Goal: Find specific fact: Find specific fact

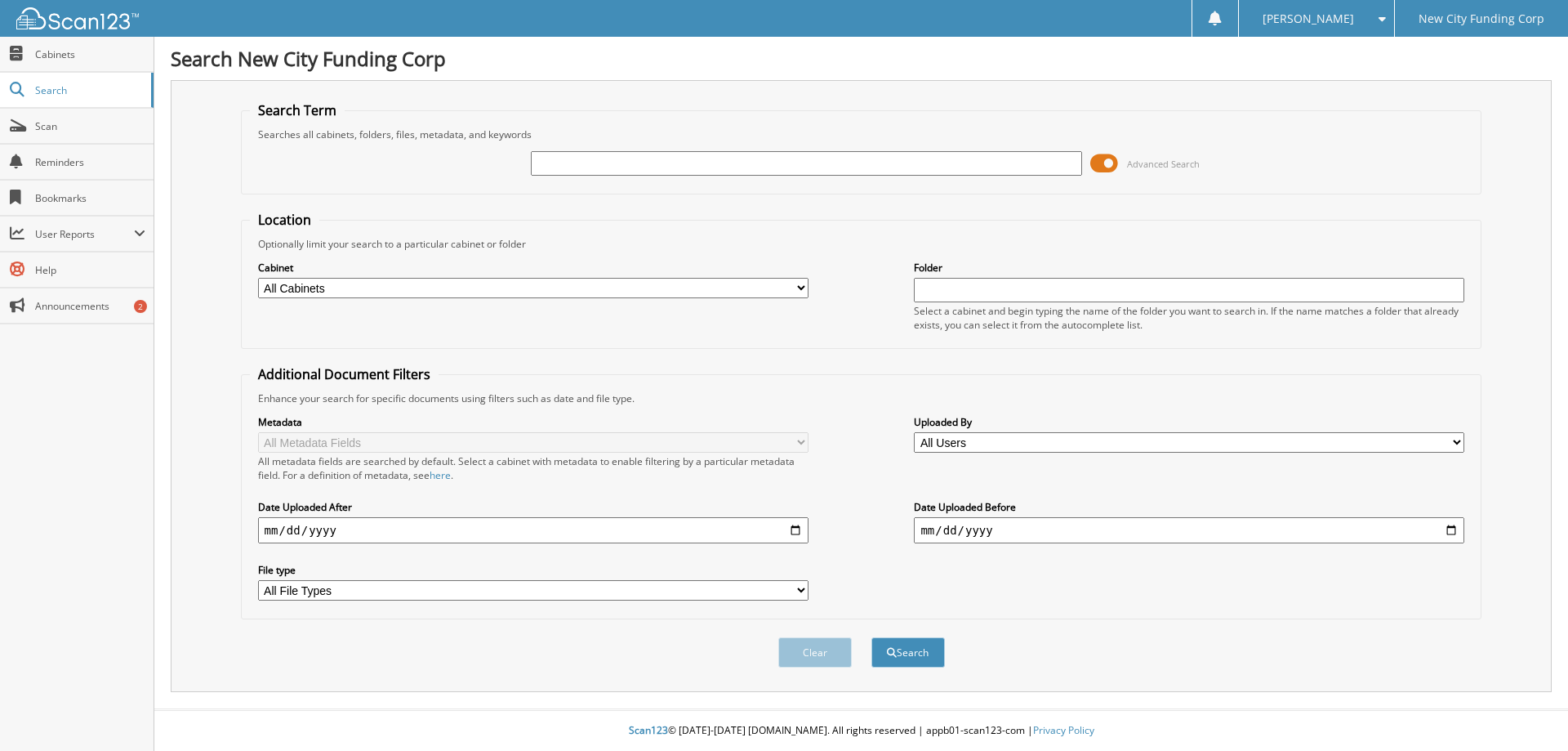
click at [1102, 163] on span at bounding box center [1104, 163] width 28 height 24
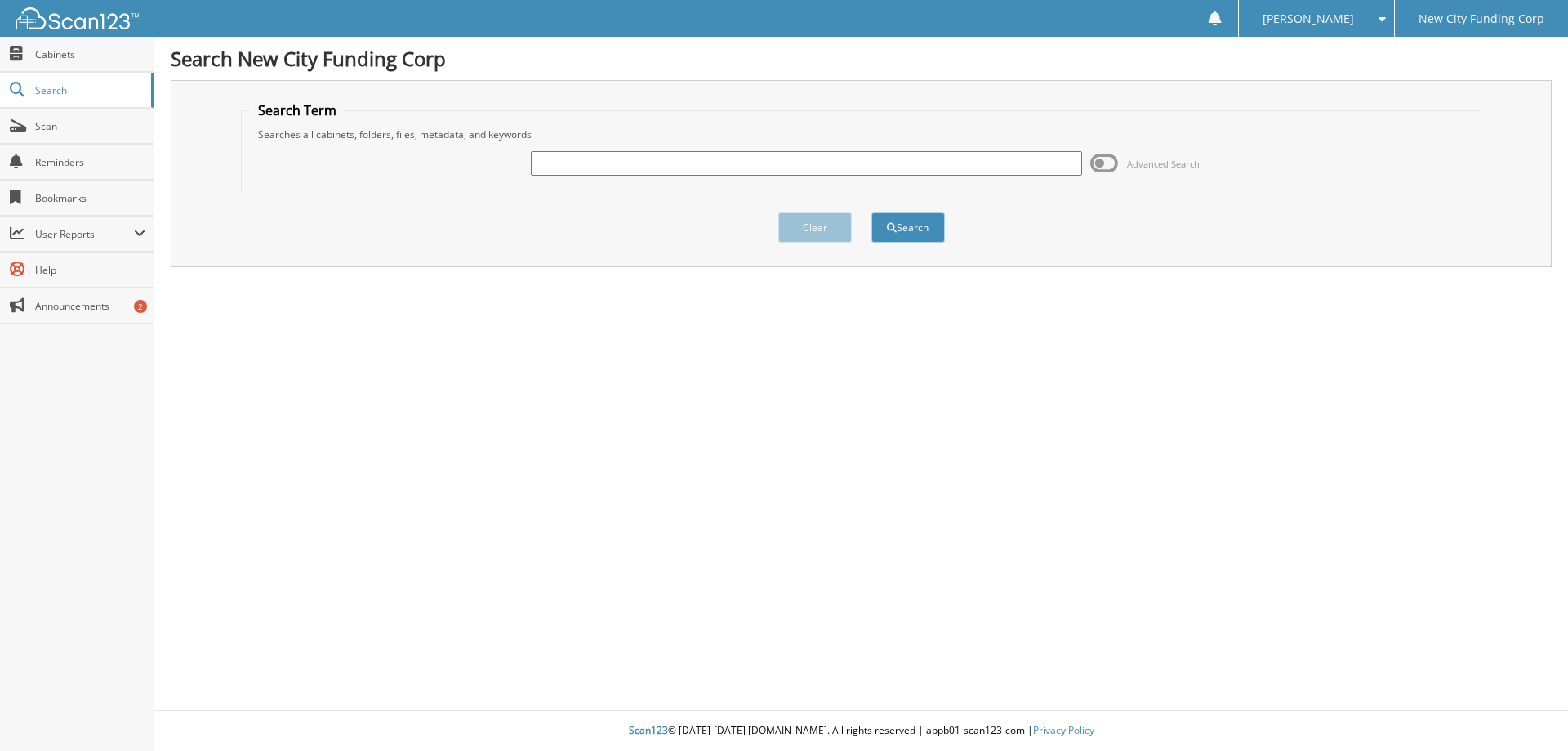
click at [1106, 162] on span at bounding box center [1104, 163] width 28 height 24
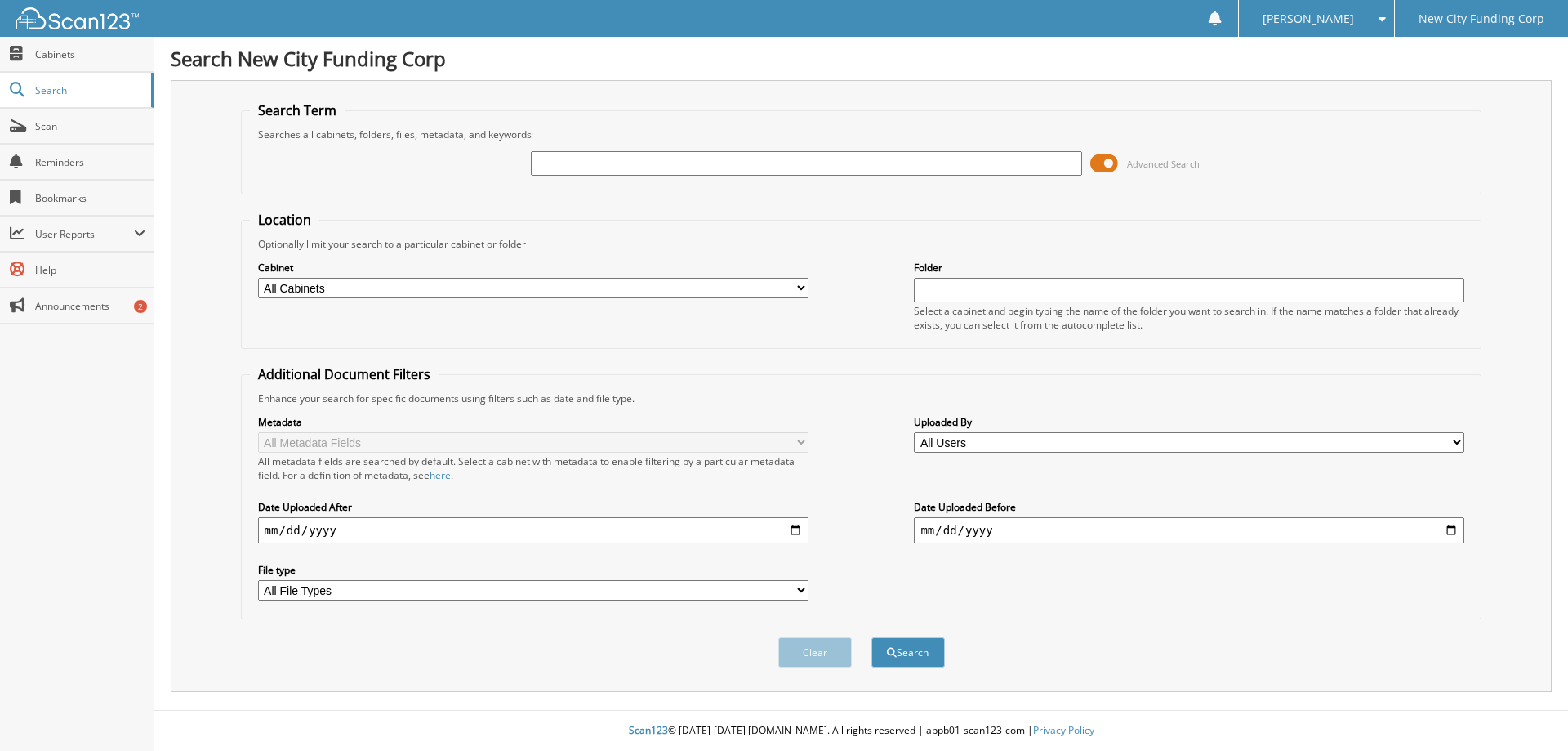
click at [1106, 162] on span at bounding box center [1104, 163] width 28 height 24
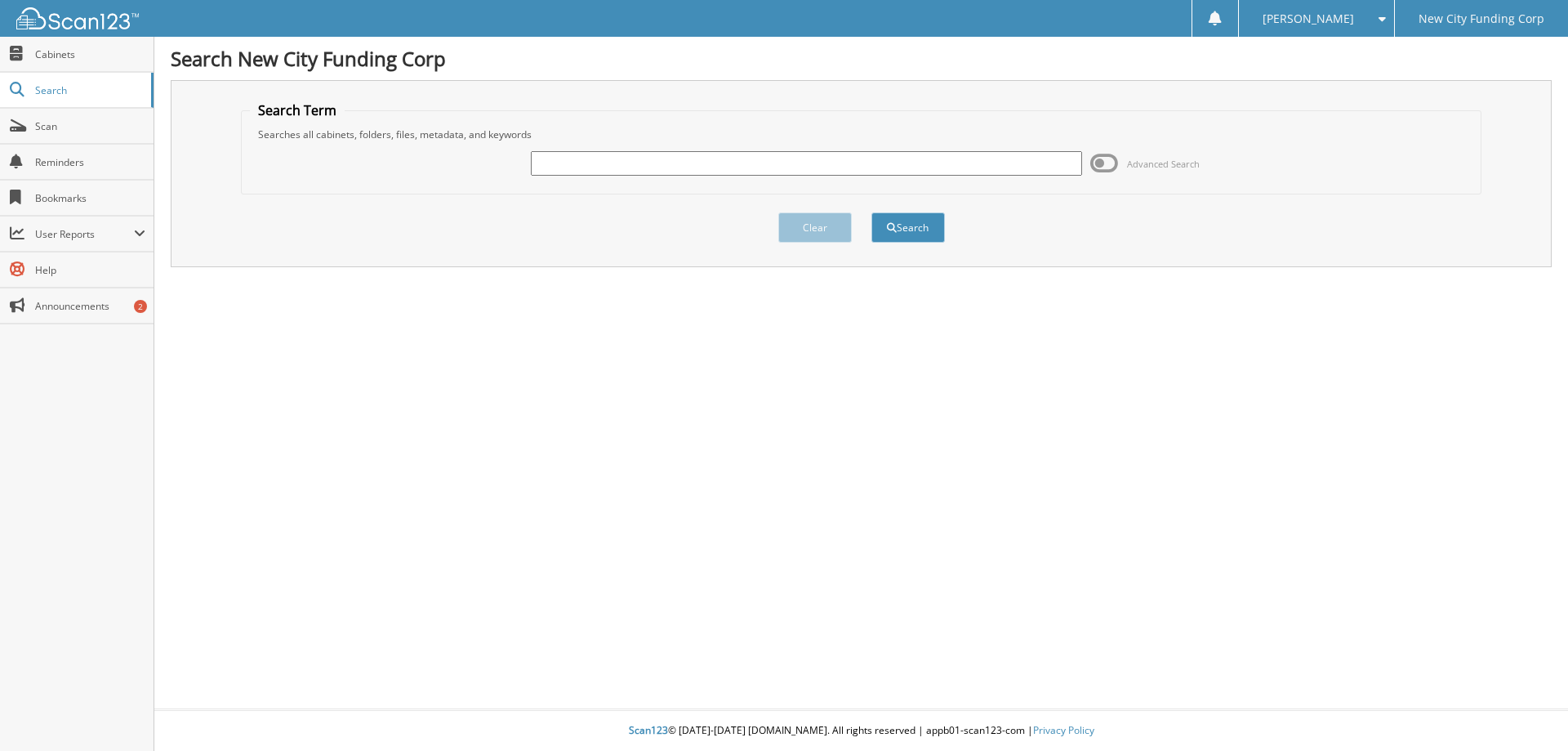
click at [626, 151] on input "text" at bounding box center [805, 163] width 551 height 24
type input "369997"
click at [927, 225] on button "Search" at bounding box center [908, 228] width 73 height 30
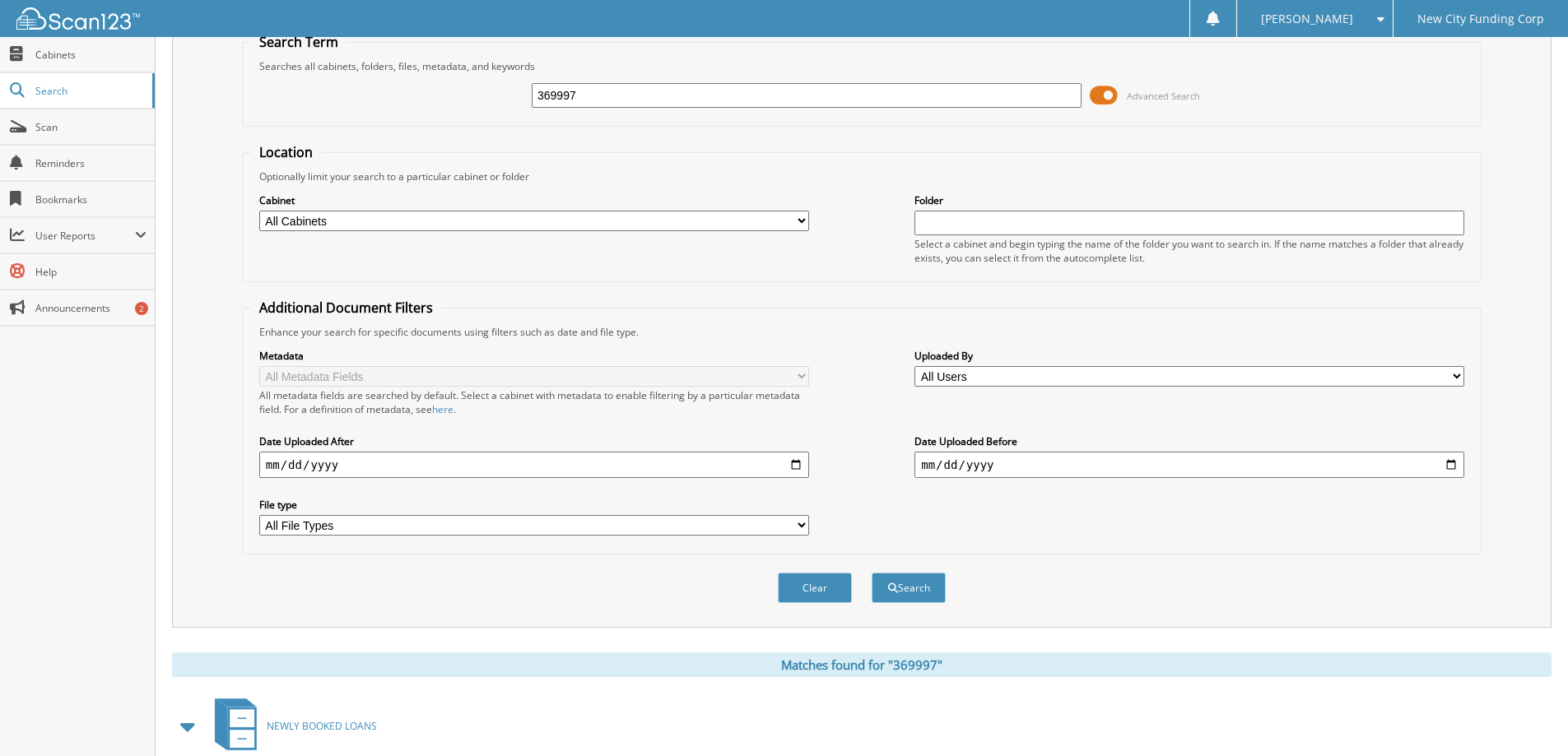
scroll to position [228, 0]
